Goal: Task Accomplishment & Management: Manage account settings

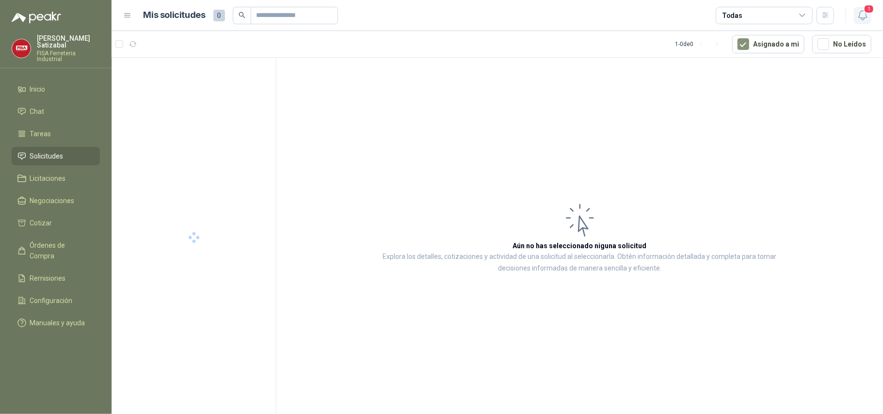
click at [864, 7] on span "1" at bounding box center [869, 8] width 11 height 9
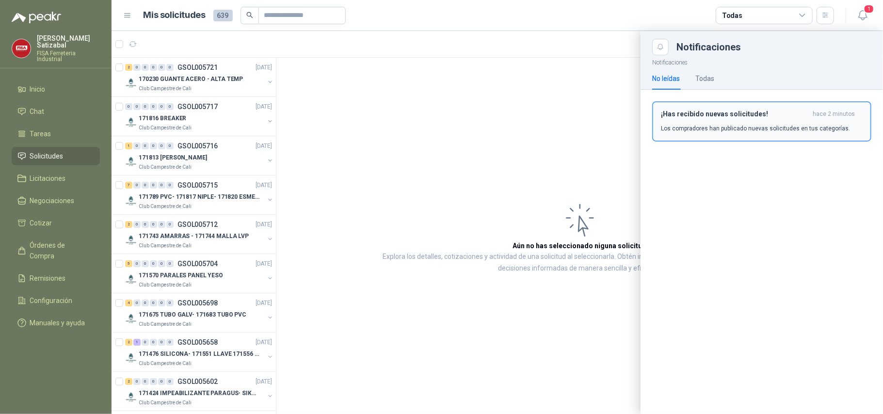
click at [737, 115] on h3 "¡Has recibido nuevas solicitudes!" at bounding box center [735, 114] width 148 height 8
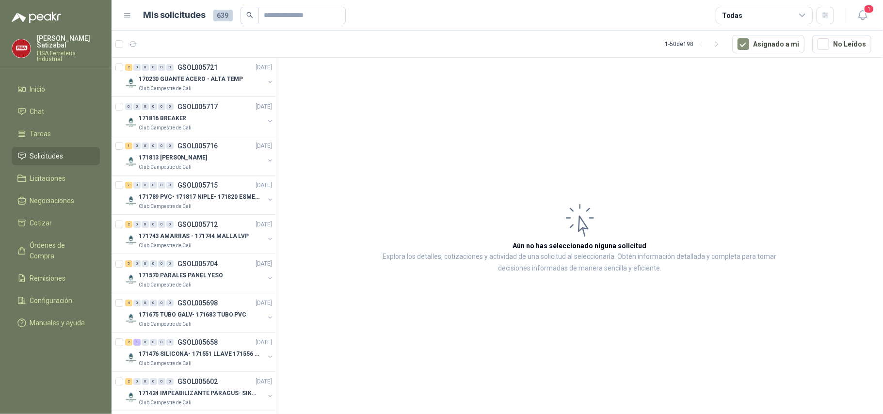
drag, startPoint x: 0, startPoint y: 0, endPoint x: 373, endPoint y: 128, distance: 394.9
click at [373, 128] on article "Aún no has seleccionado niguna solicitud Explora los detalles, cotizaciones y a…" at bounding box center [579, 238] width 607 height 360
click at [71, 236] on link "Órdenes de Compra" at bounding box center [56, 250] width 88 height 29
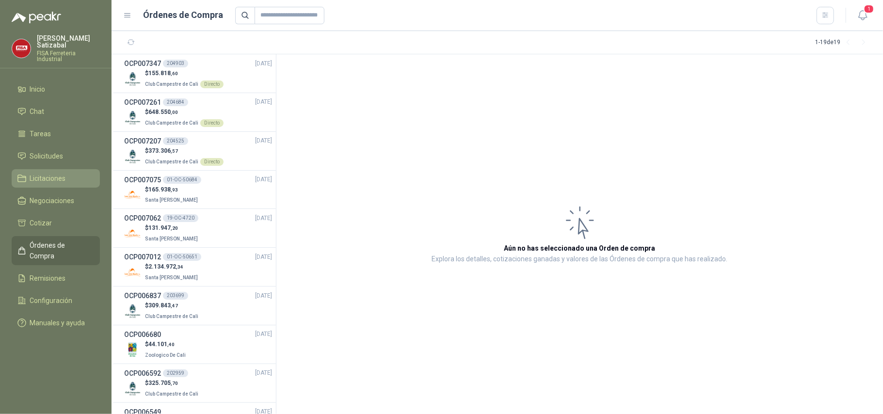
click at [41, 173] on span "Licitaciones" at bounding box center [48, 178] width 36 height 11
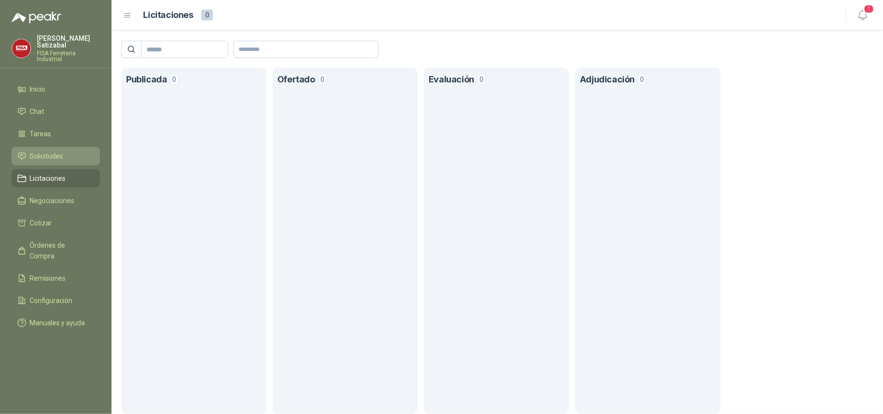
click at [58, 151] on span "Solicitudes" at bounding box center [46, 156] width 33 height 11
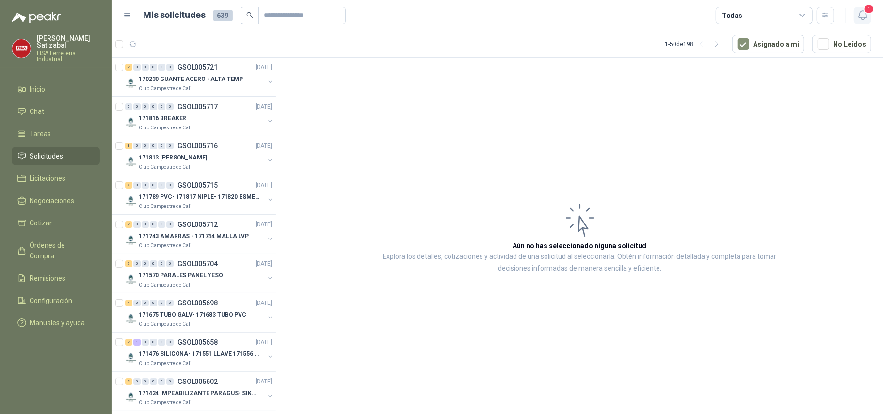
click at [864, 12] on span "1" at bounding box center [869, 8] width 11 height 9
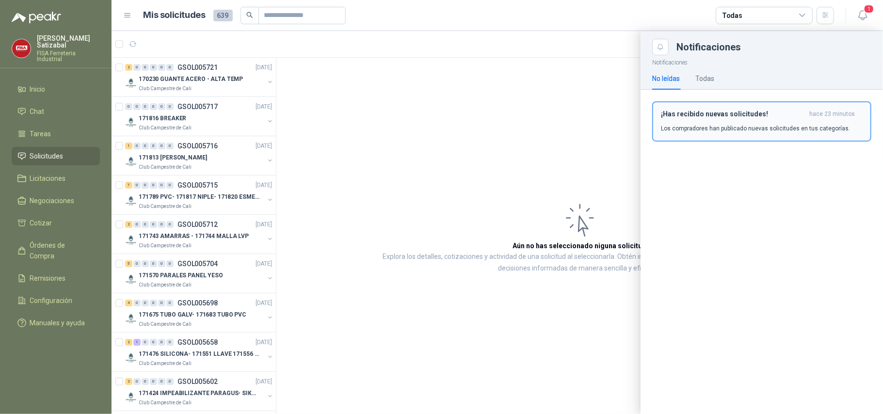
click at [738, 115] on h3 "¡Has recibido nuevas solicitudes!" at bounding box center [733, 114] width 144 height 8
